Goal: Task Accomplishment & Management: Use online tool/utility

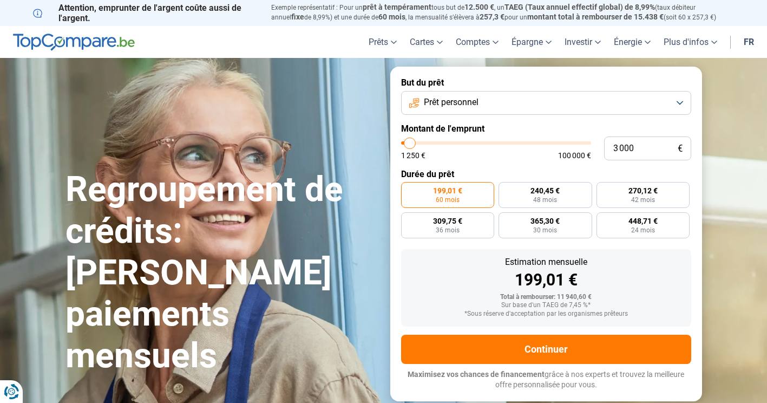
type input "1 250"
type input "1250"
click at [403, 142] on input "range" at bounding box center [496, 142] width 190 height 3
radio input "true"
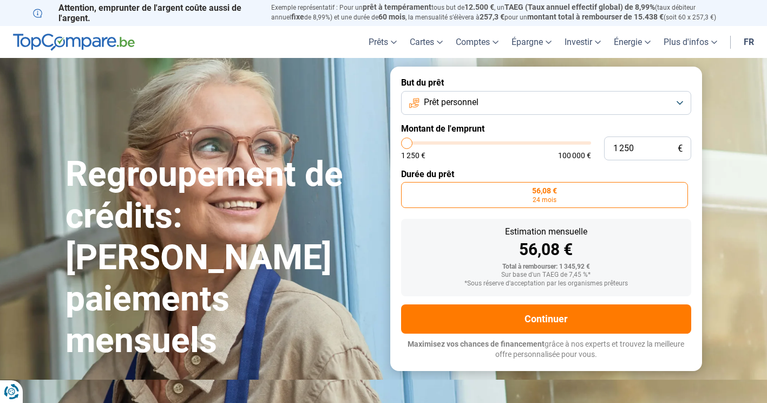
click at [405, 142] on input "range" at bounding box center [496, 142] width 190 height 3
type input "1 500"
type input "1500"
type input "1 750"
type input "1750"
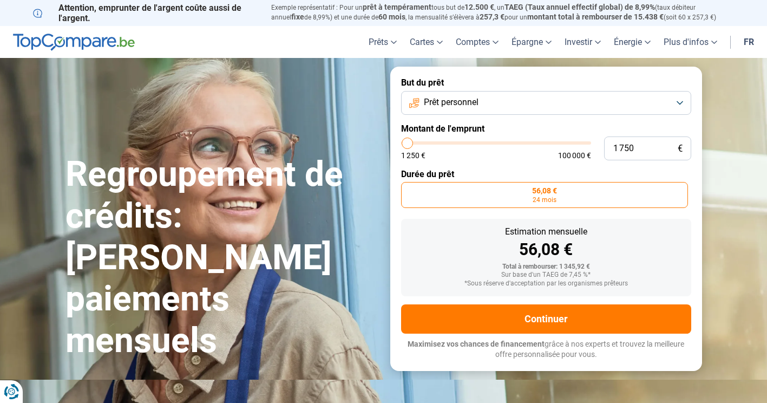
type input "2 750"
type input "2750"
type input "3 000"
type input "3000"
type input "3 750"
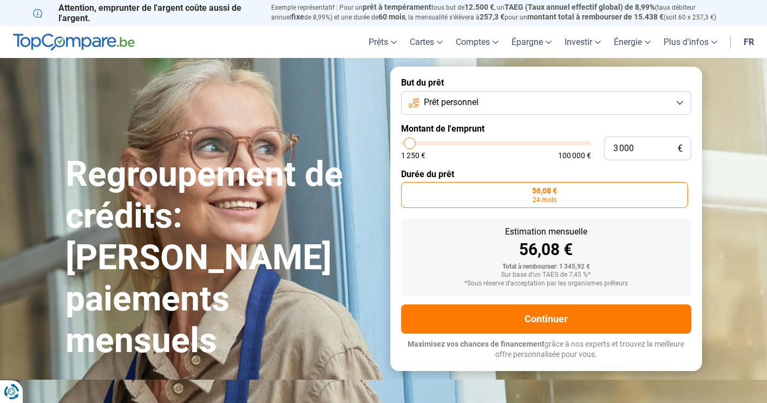
type input "3750"
type input "4 750"
type input "4750"
type input "5 250"
type input "5250"
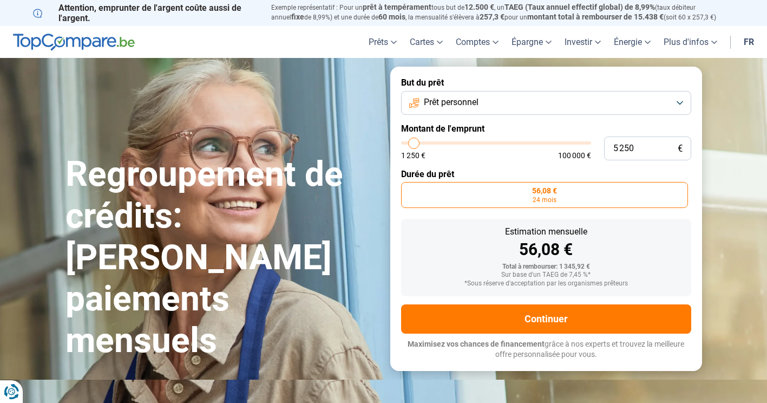
type input "6 000"
type input "6000"
type input "6 500"
type input "6500"
type input "7 250"
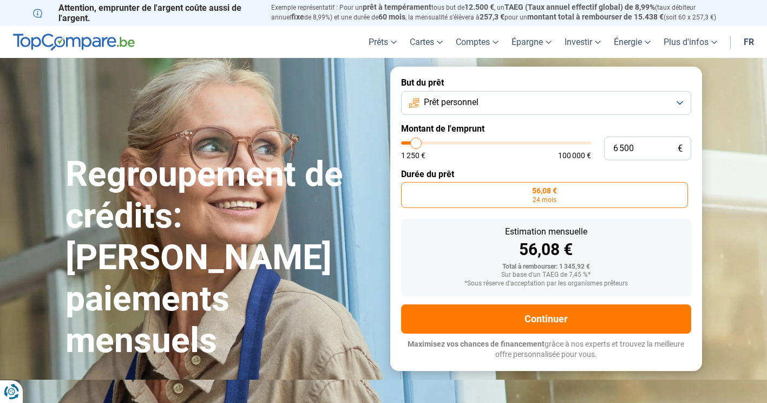
type input "7250"
type input "7 750"
type input "7750"
type input "8 000"
type input "8000"
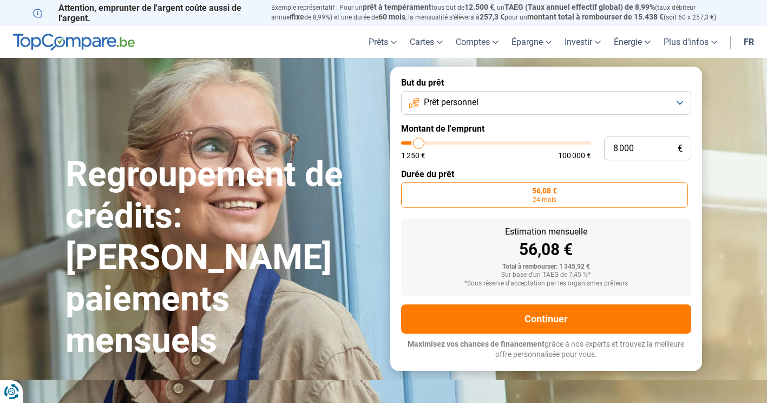
type input "8 250"
drag, startPoint x: 407, startPoint y: 143, endPoint x: 420, endPoint y: 143, distance: 12.5
type input "8250"
click at [420, 143] on input "range" at bounding box center [496, 142] width 190 height 3
radio input "false"
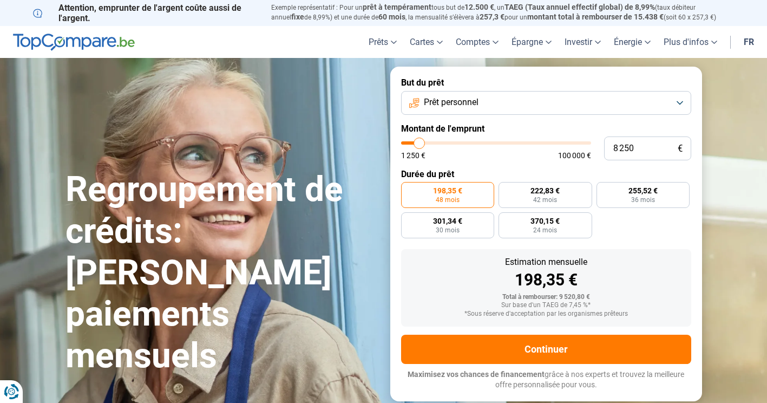
type input "8 500"
type input "8500"
type input "9 000"
type input "9000"
type input "9 250"
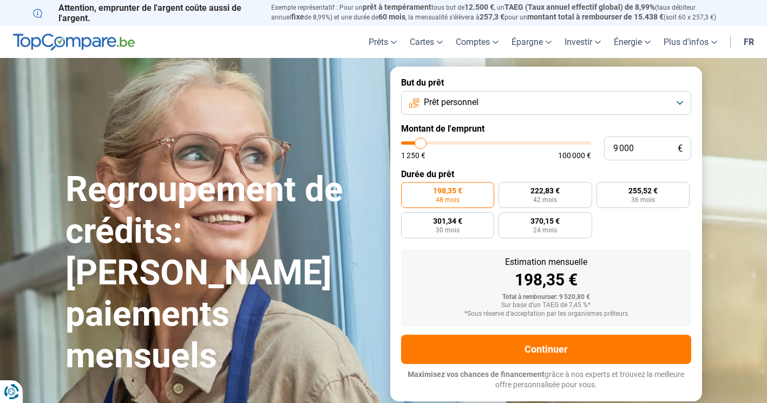
type input "9250"
type input "9 500"
type input "9500"
type input "9 750"
type input "9750"
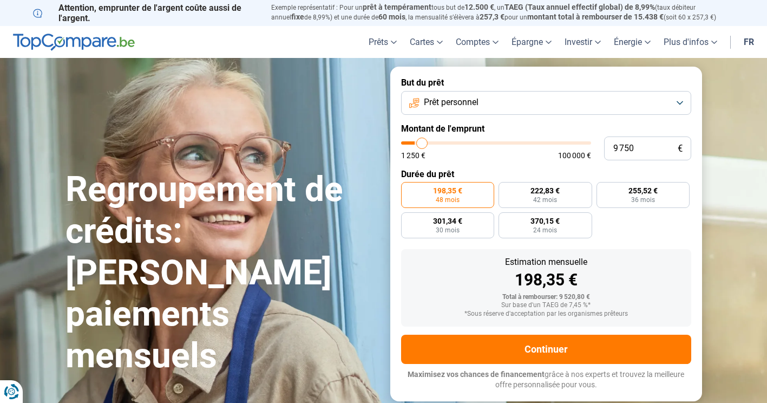
type input "10 250"
type input "10250"
type input "10 500"
type input "10500"
type input "11 000"
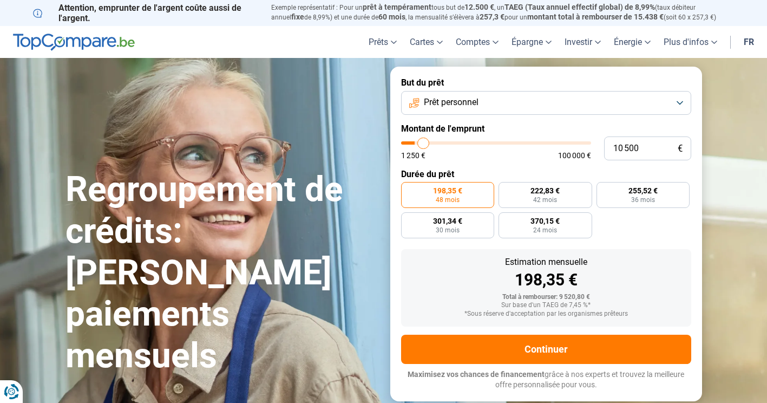
type input "11000"
type input "11 250"
drag, startPoint x: 420, startPoint y: 143, endPoint x: 425, endPoint y: 143, distance: 5.4
type input "11250"
click at [425, 143] on input "range" at bounding box center [496, 142] width 190 height 3
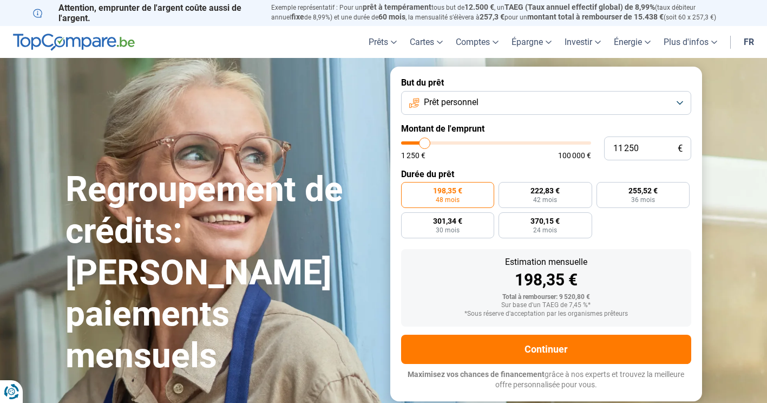
radio input "false"
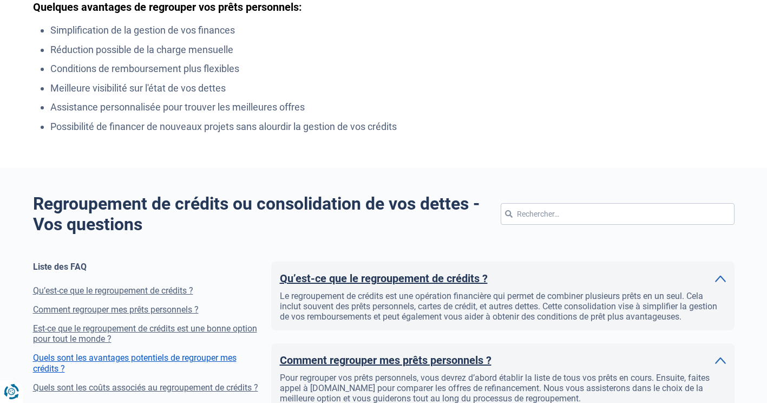
scroll to position [866, 0]
